Goal: Check status: Check status

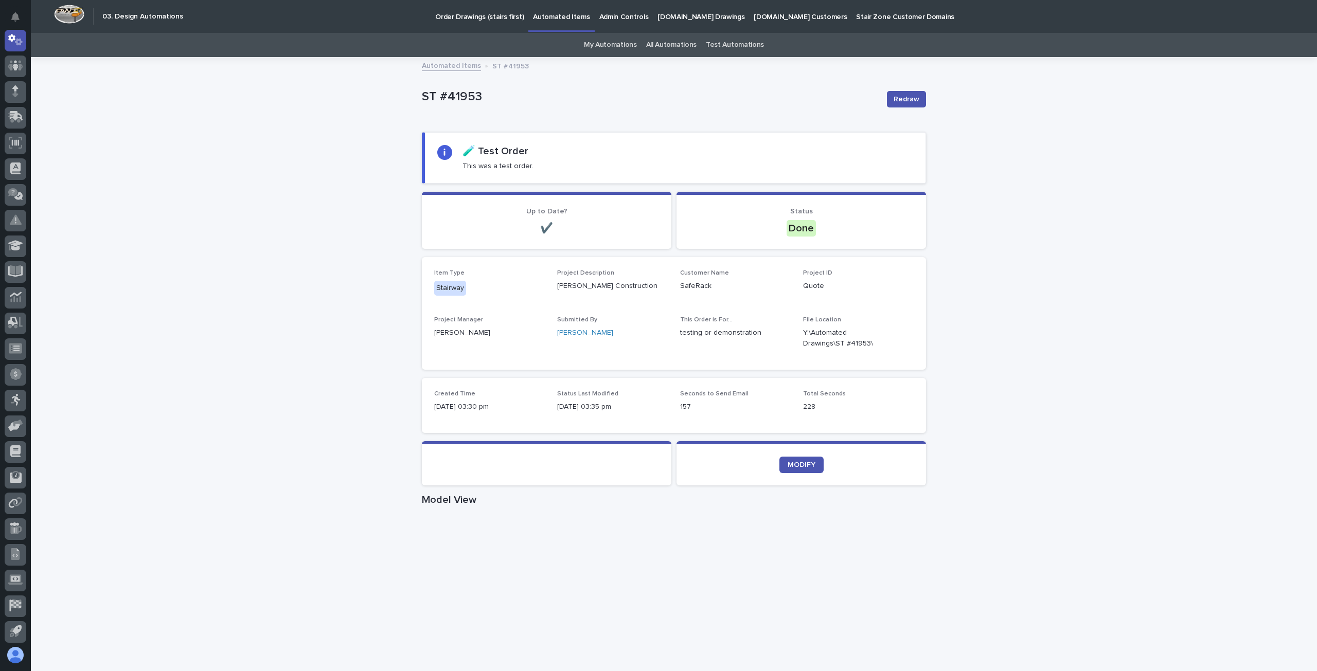
click at [302, 258] on div "Loading... Saving… Loading... Saving… [STREET_ADDRESS] Sorry, there was an erro…" at bounding box center [674, 625] width 1286 height 1135
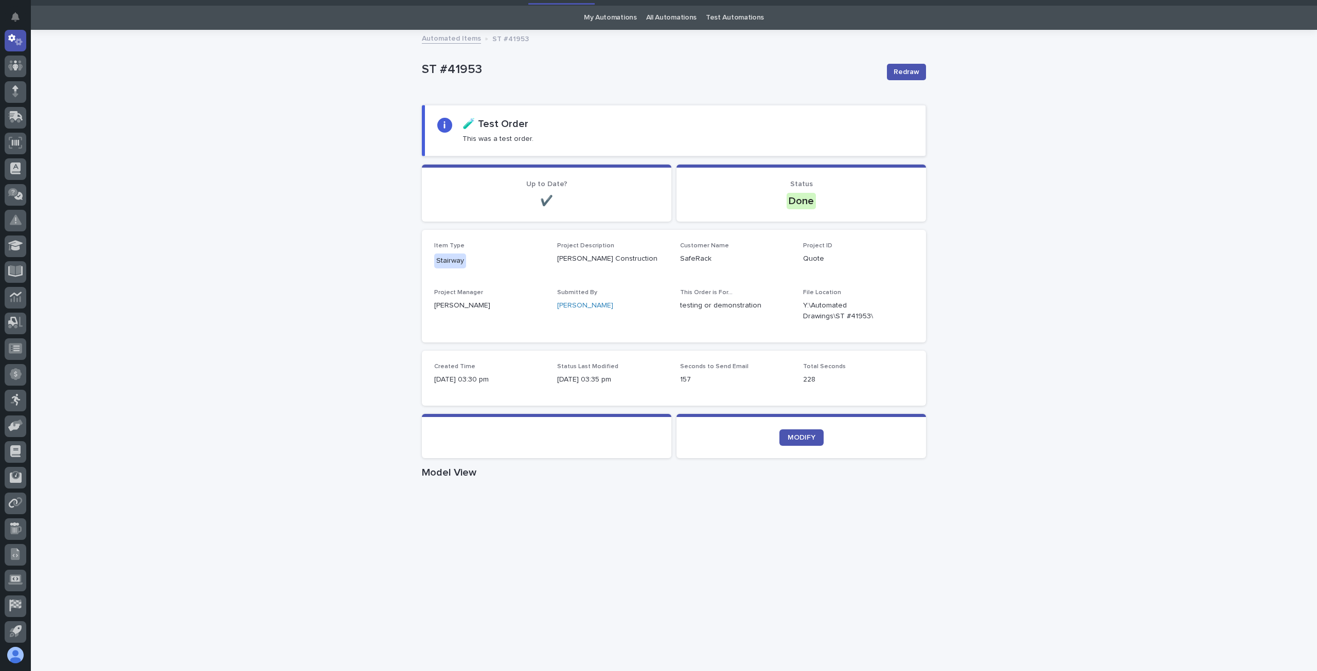
scroll to position [68, 0]
